Goal: Task Accomplishment & Management: Use online tool/utility

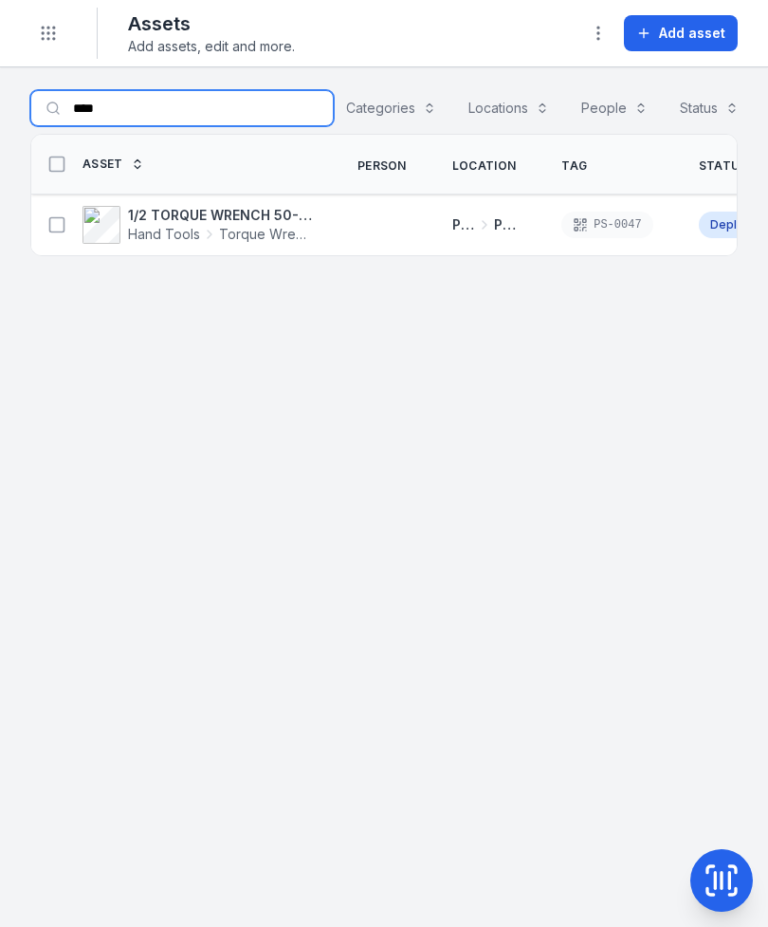
click at [186, 91] on input "****" at bounding box center [181, 108] width 303 height 36
click at [175, 117] on input "****" at bounding box center [181, 108] width 303 height 36
type input "*"
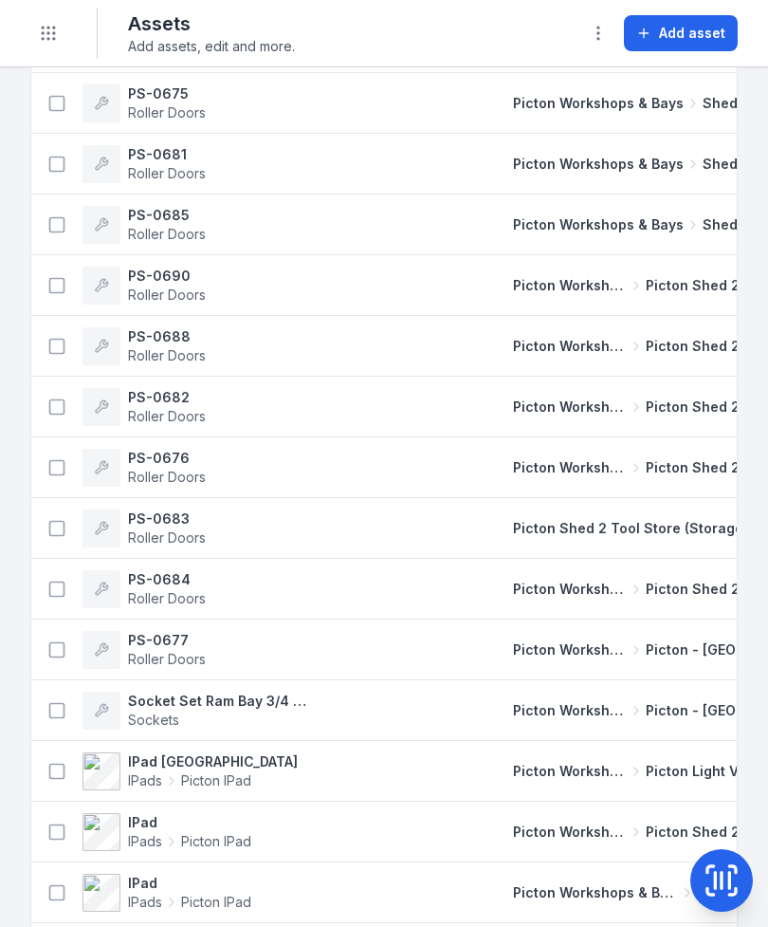
scroll to position [548, 0]
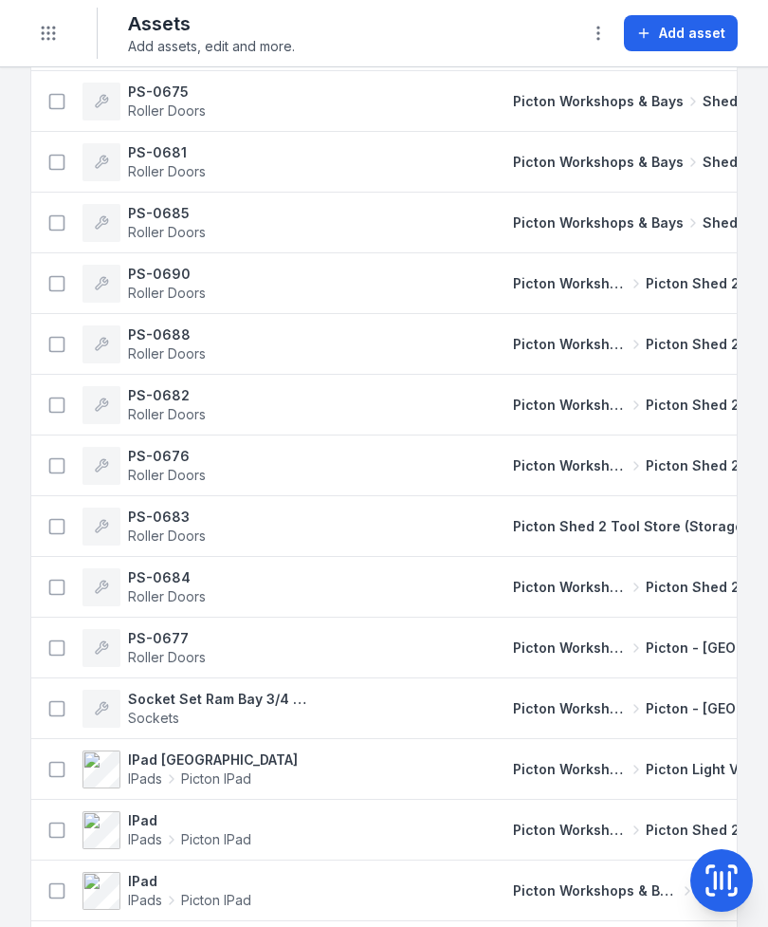
click at [662, 193] on td "Picton Workshops & Bays Shed 4" at bounding box center [636, 162] width 292 height 61
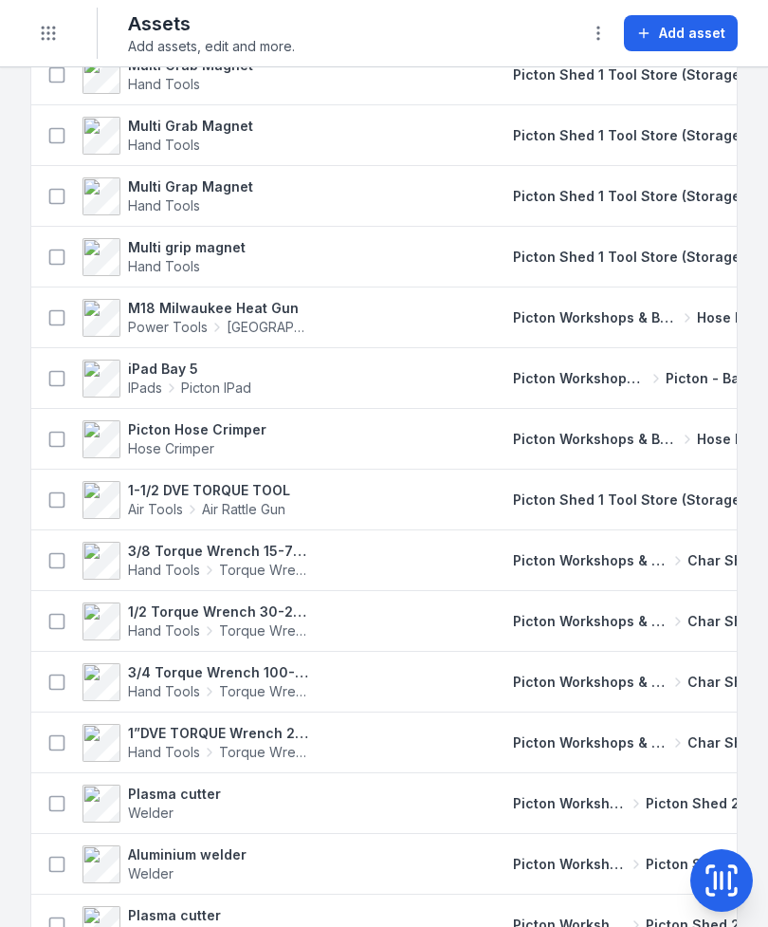
scroll to position [0, 0]
click at [686, 530] on td "Picton Workshops & Bays Char Shed" at bounding box center [636, 560] width 292 height 61
click at [57, 42] on icon "Toggle navigation" at bounding box center [48, 33] width 19 height 19
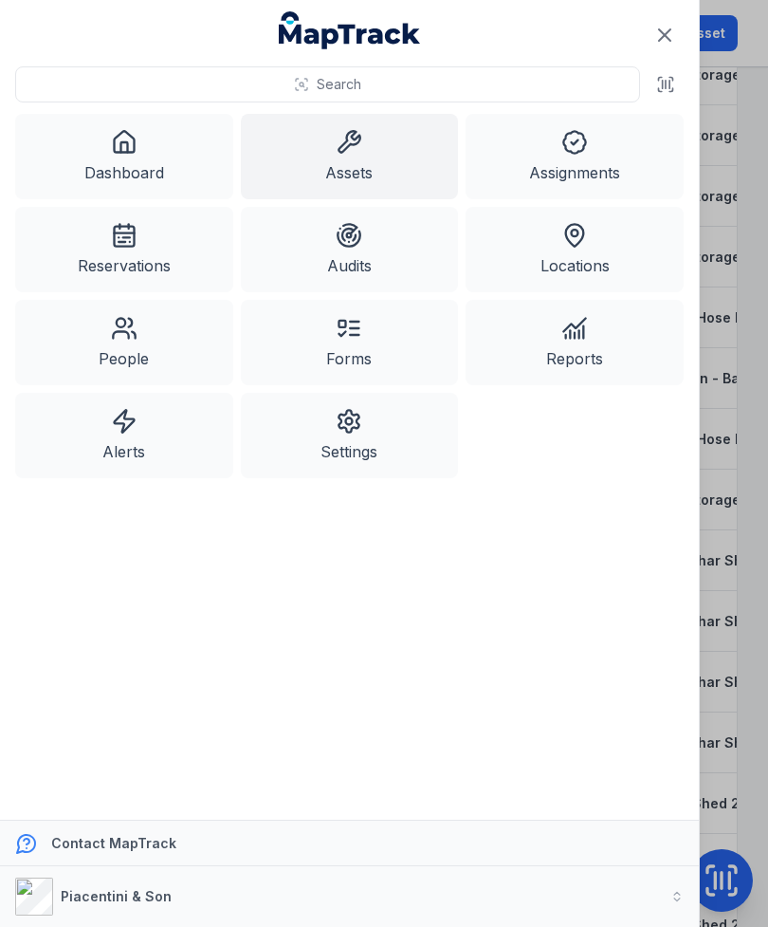
click at [120, 162] on link "Dashboard" at bounding box center [124, 156] width 218 height 85
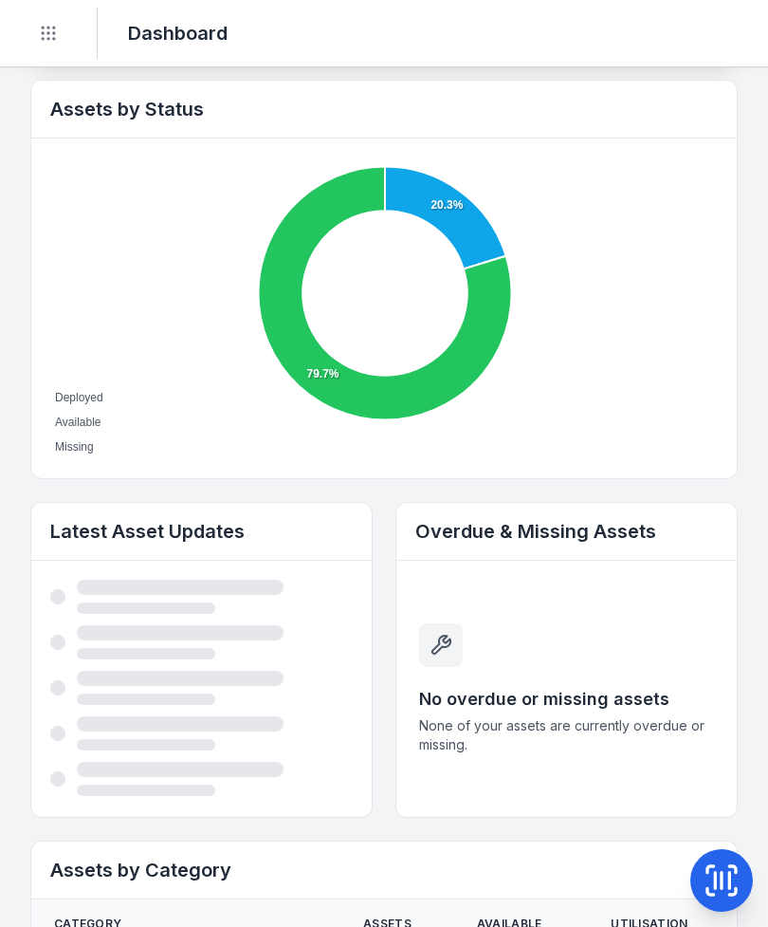
scroll to position [642, 0]
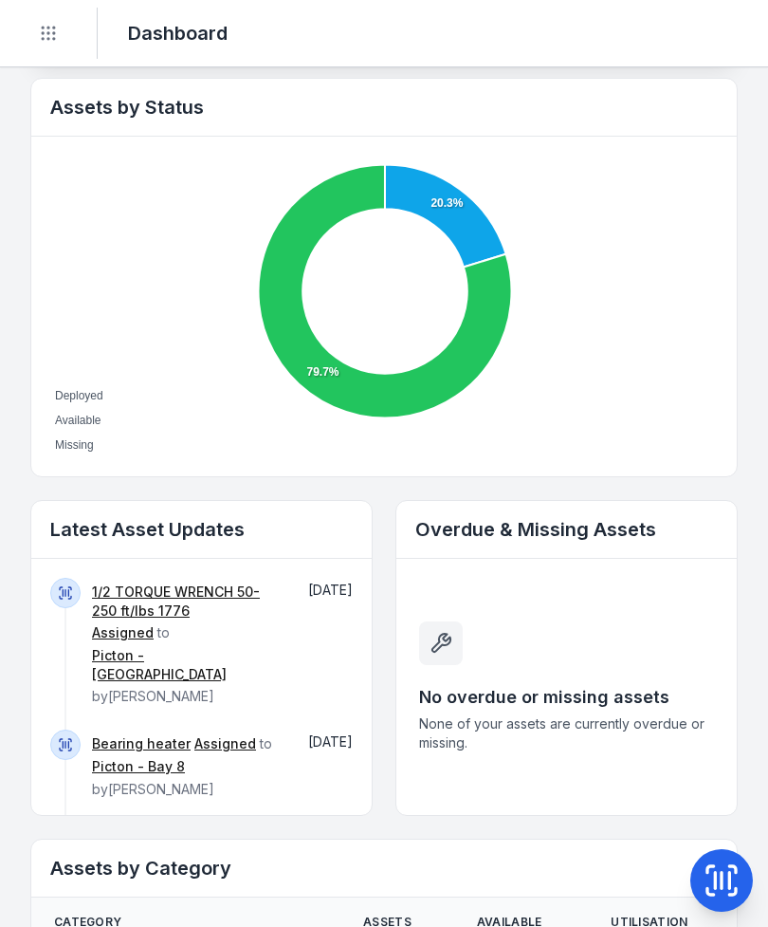
click at [127, 734] on link "Bearing heater" at bounding box center [141, 743] width 99 height 19
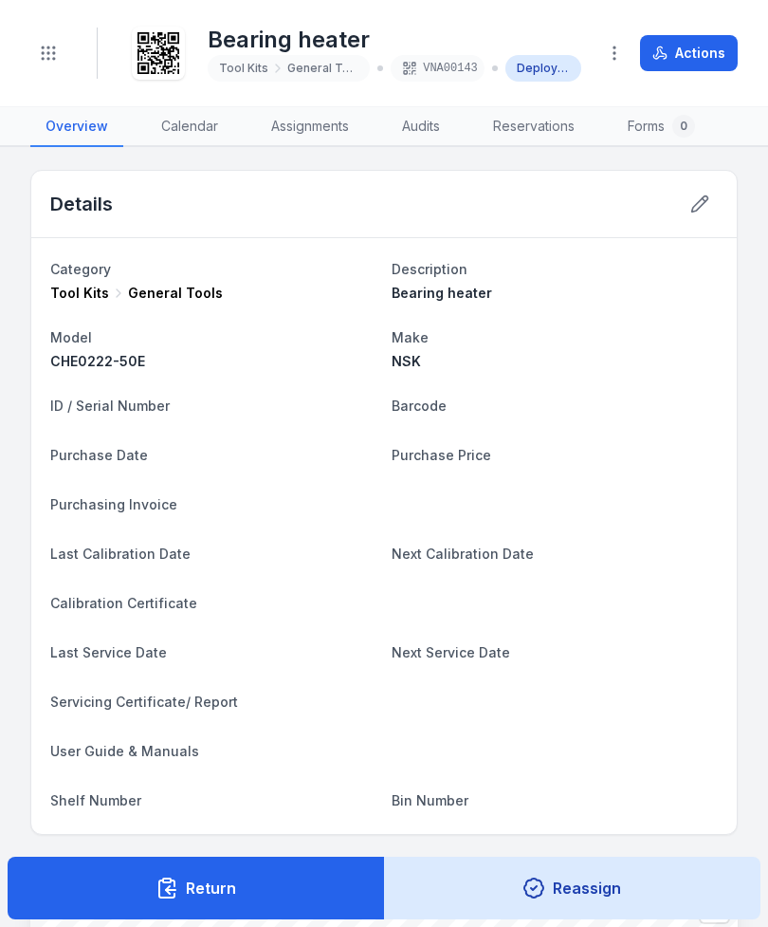
click at [702, 55] on button "Actions" at bounding box center [689, 53] width 98 height 36
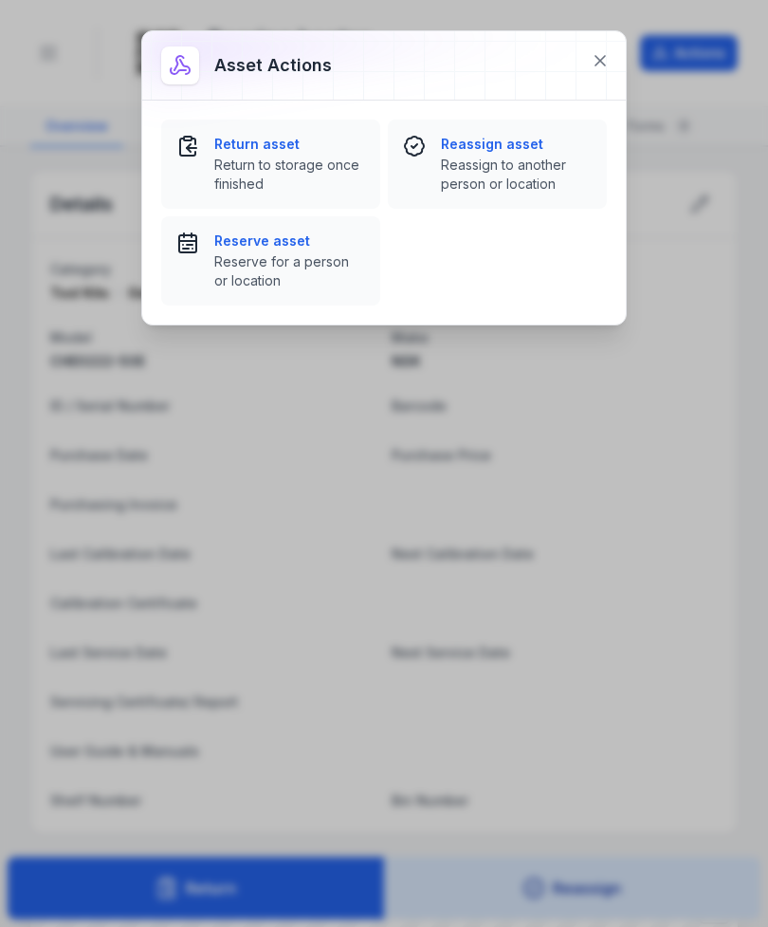
click at [288, 183] on span "Return to storage once finished" at bounding box center [289, 175] width 151 height 38
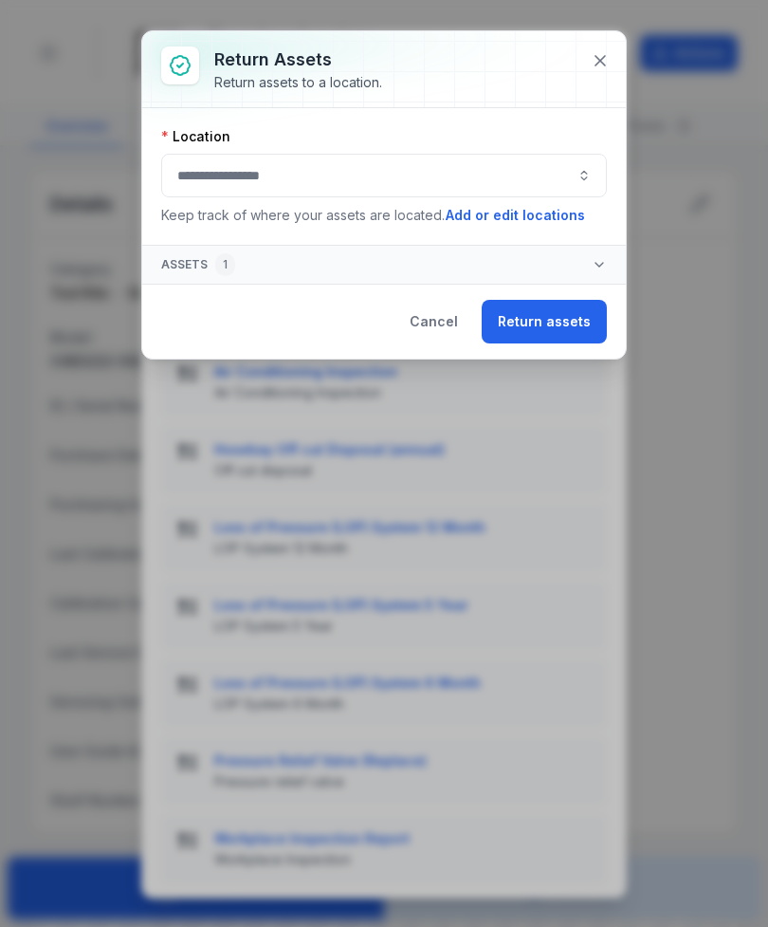
click at [360, 173] on button "button" at bounding box center [384, 176] width 446 height 44
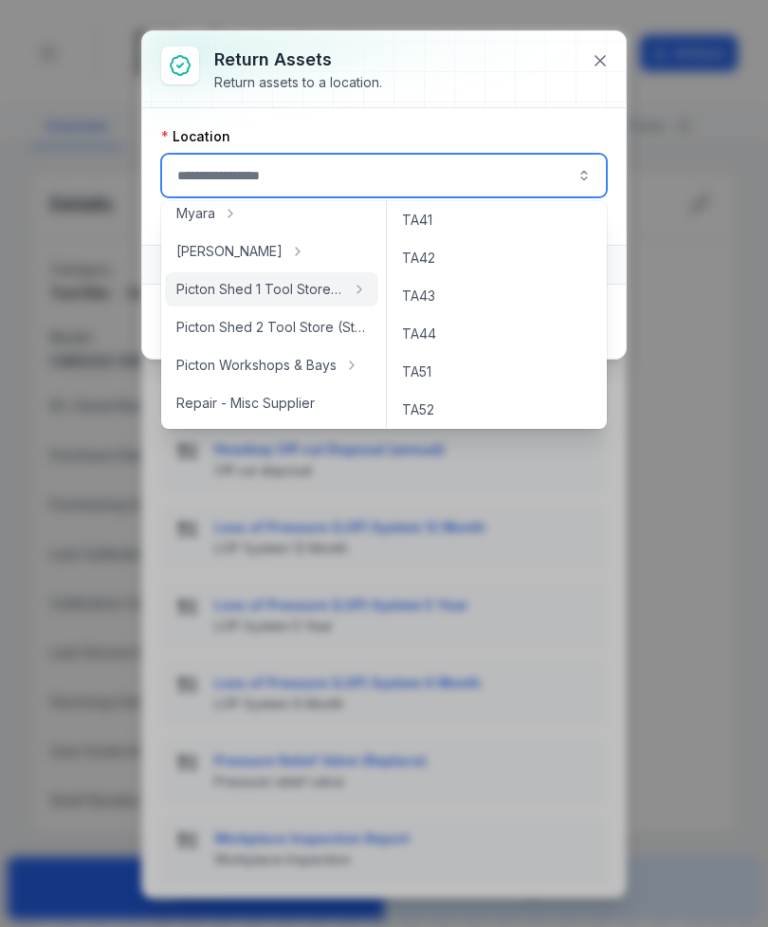
scroll to position [163, 0]
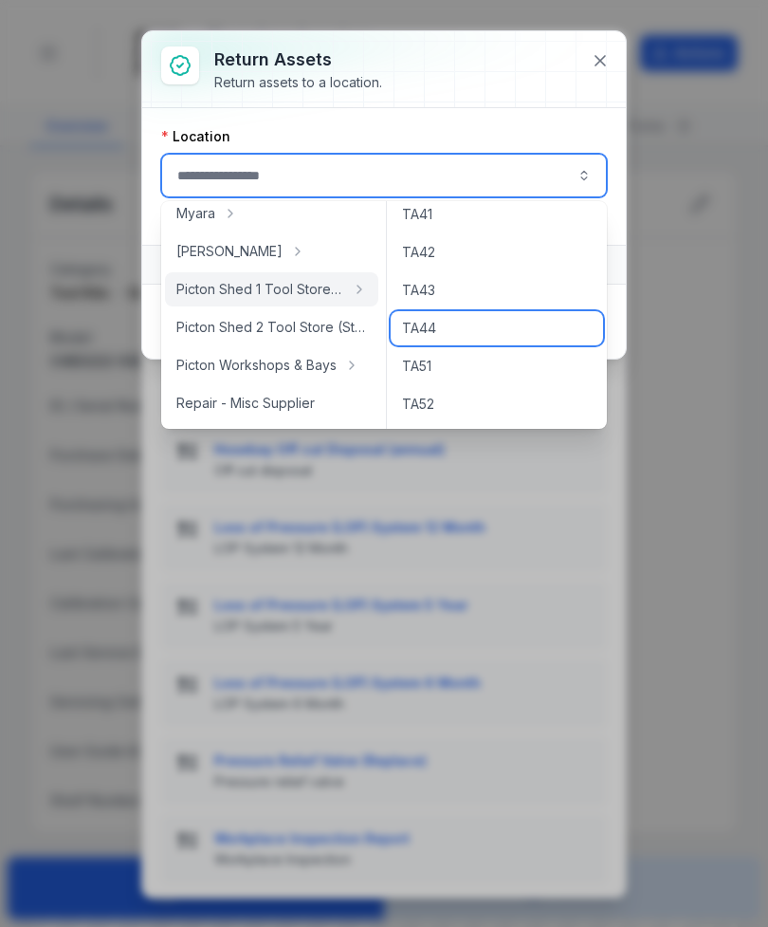
click at [502, 327] on div "TA44" at bounding box center [497, 328] width 212 height 34
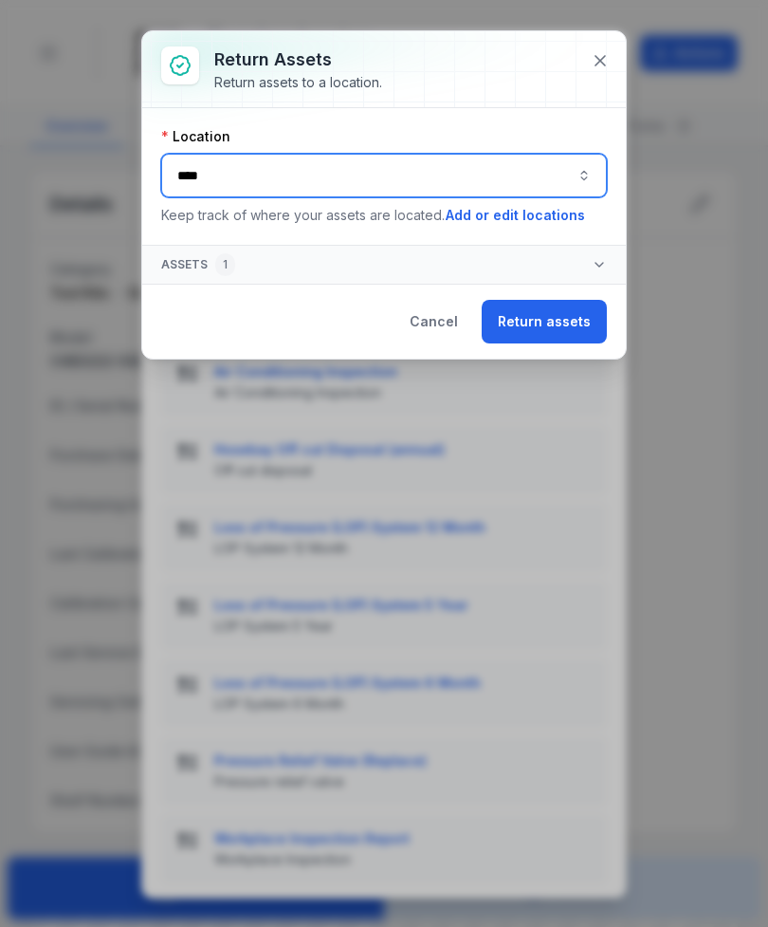
click at [532, 184] on button "****" at bounding box center [384, 176] width 446 height 44
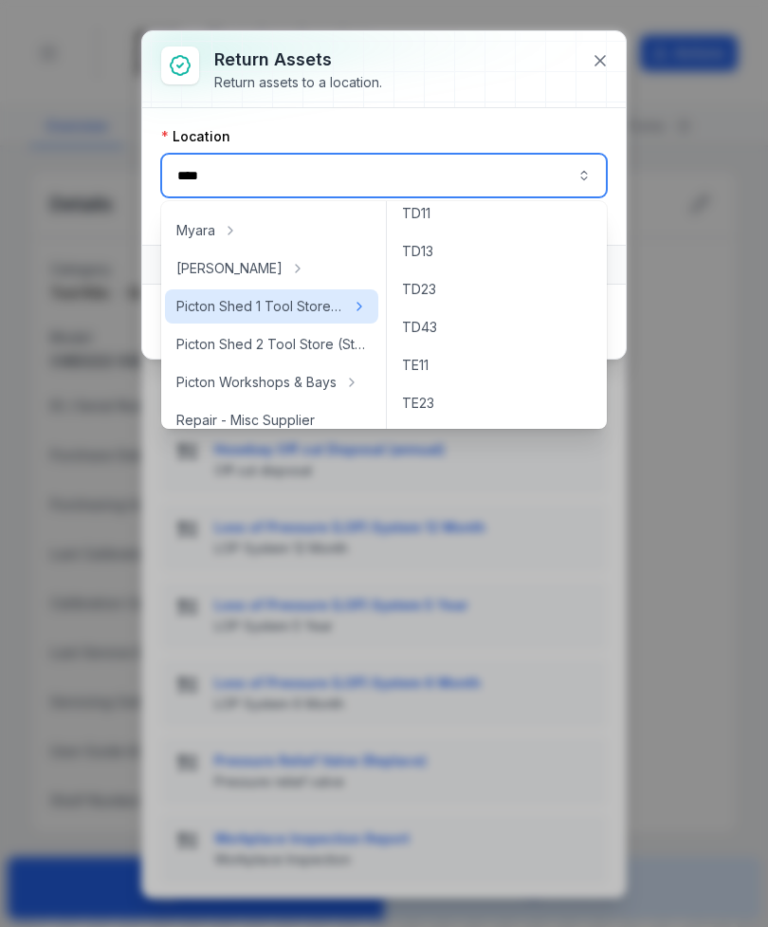
scroll to position [295, 0]
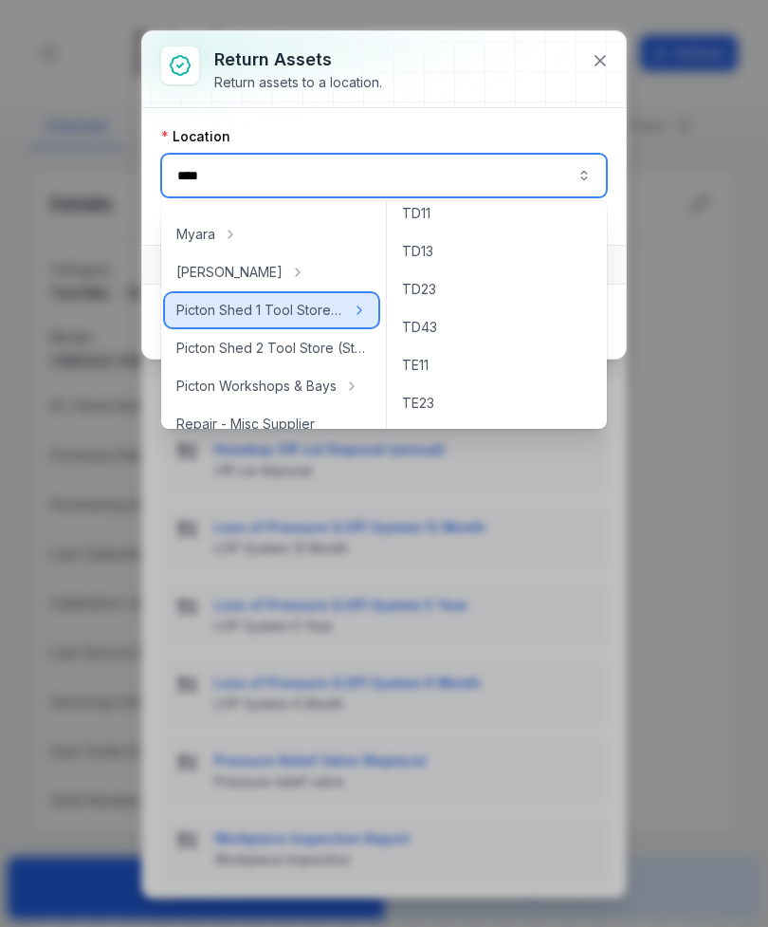
click at [330, 312] on span "Picton Shed 1 Tool Store (Storage)" at bounding box center [260, 310] width 168 height 19
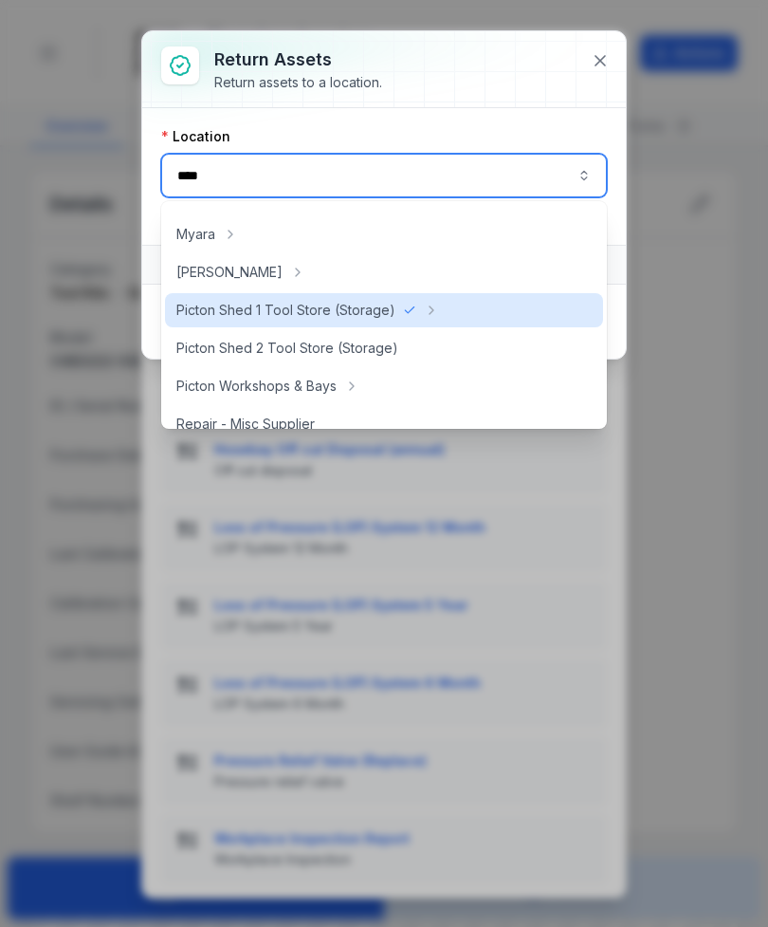
type input "**********"
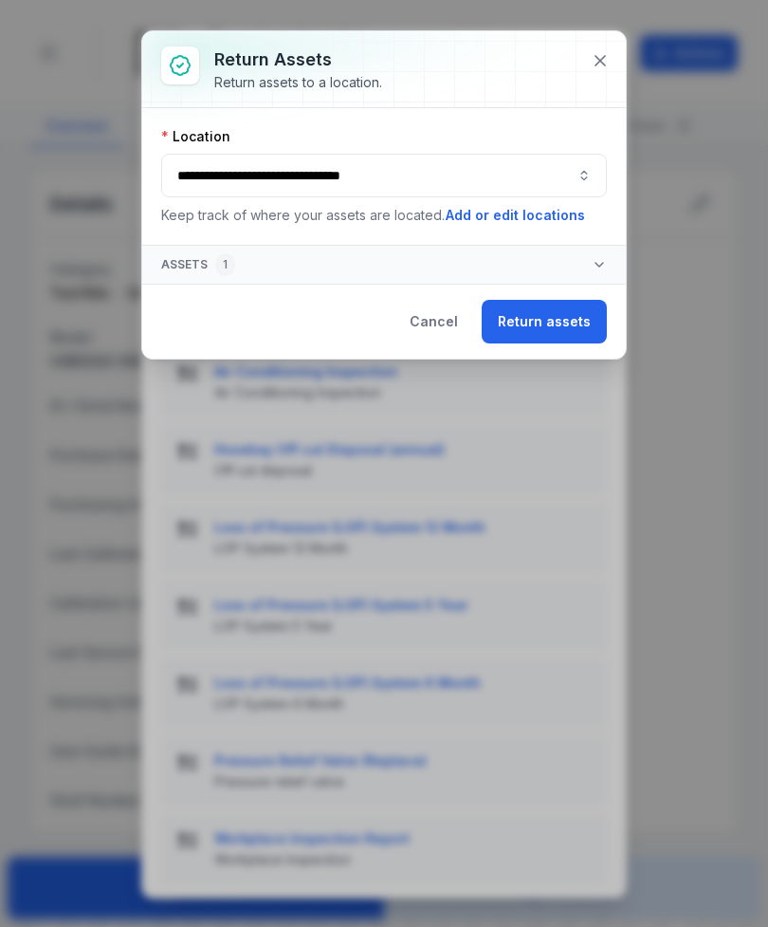
click at [562, 314] on button "Return assets" at bounding box center [544, 322] width 125 height 44
